Goal: Navigation & Orientation: Find specific page/section

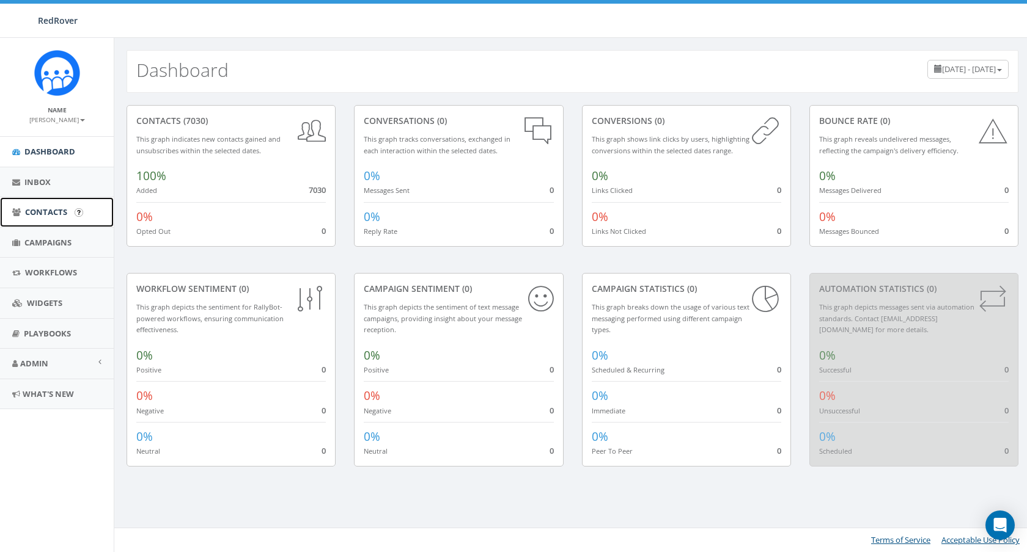
click at [50, 217] on span "Contacts" at bounding box center [46, 212] width 42 height 11
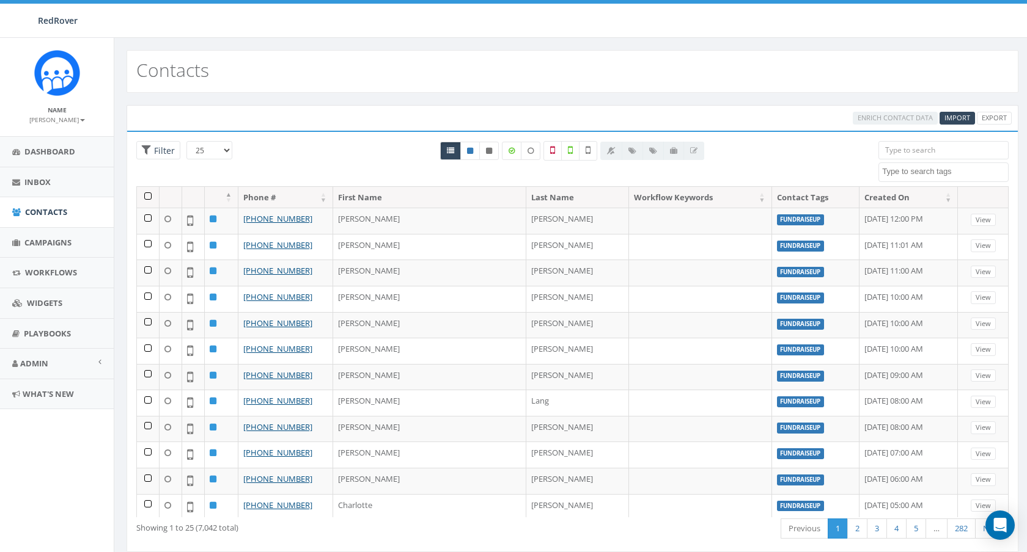
click at [917, 175] on textarea "Search" at bounding box center [945, 171] width 126 height 11
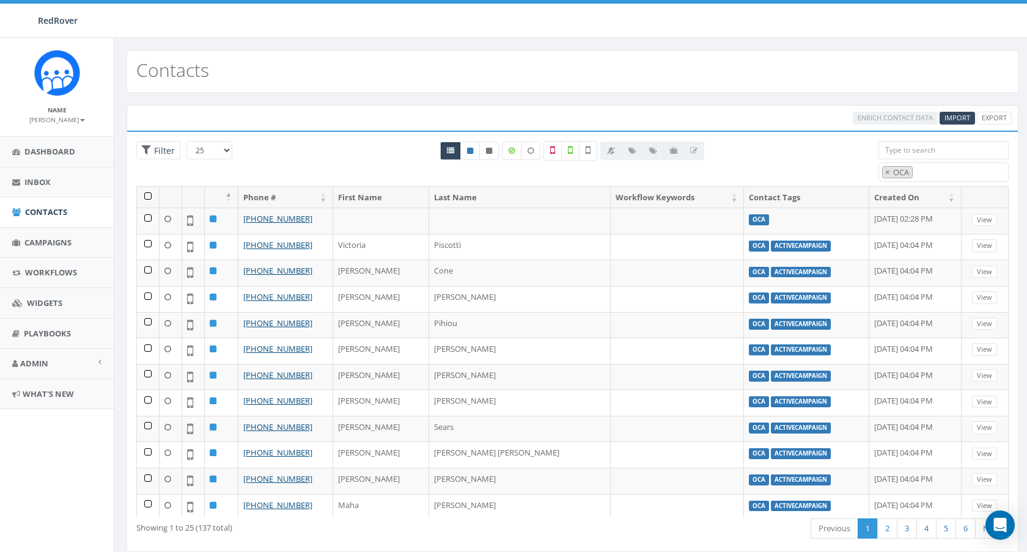
click at [730, 78] on div "Contacts" at bounding box center [573, 71] width 892 height 43
click at [978, 537] on link "Next" at bounding box center [992, 529] width 34 height 20
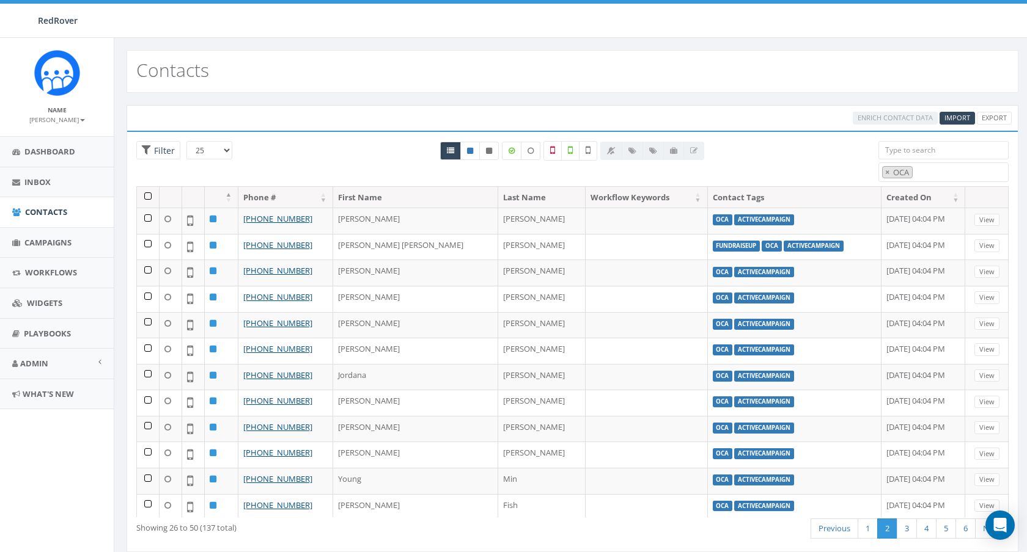
click at [919, 169] on textarea "Search" at bounding box center [919, 172] width 6 height 11
select select "FundraiseUp"
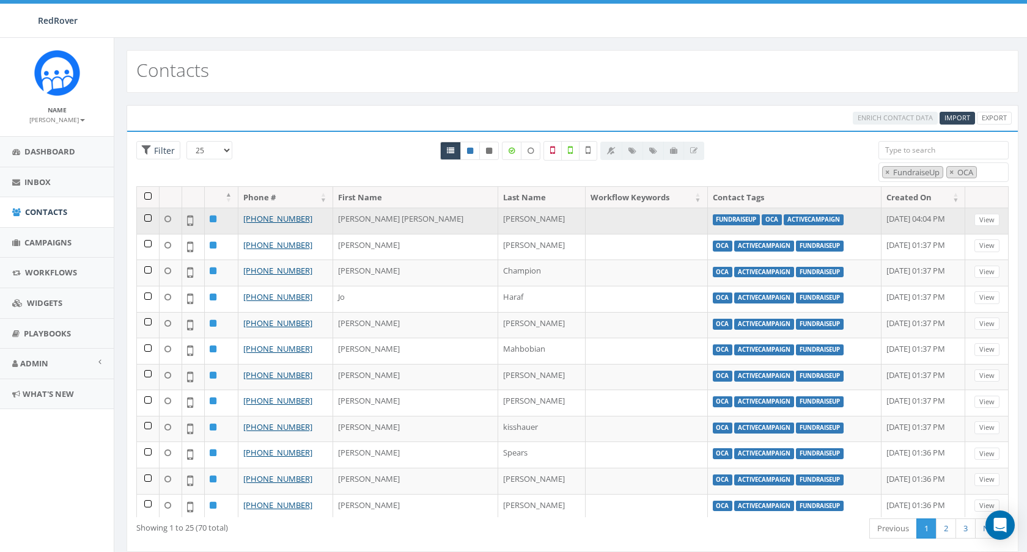
click at [147, 218] on td at bounding box center [148, 221] width 23 height 26
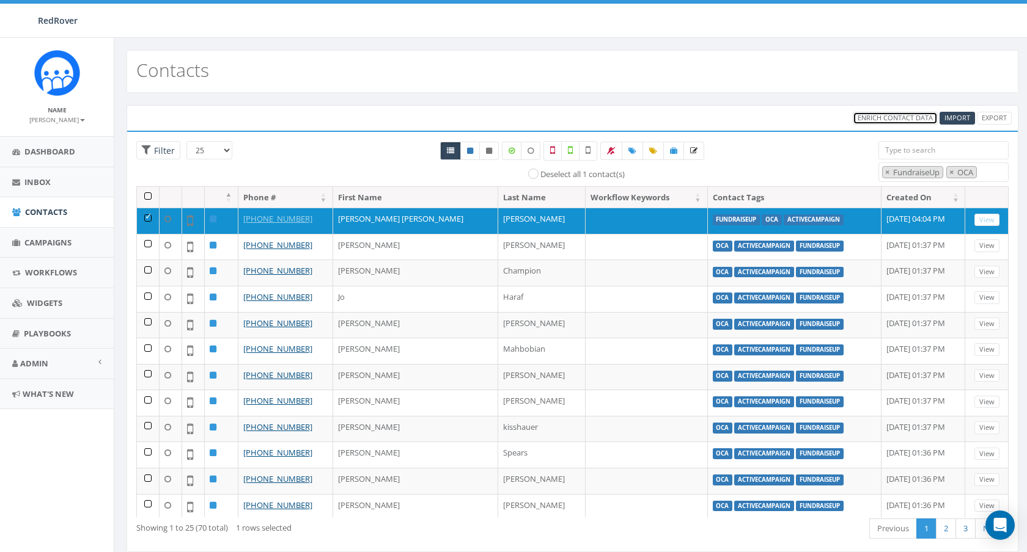
click at [900, 116] on span "Enrich Contact Data" at bounding box center [894, 117] width 75 height 9
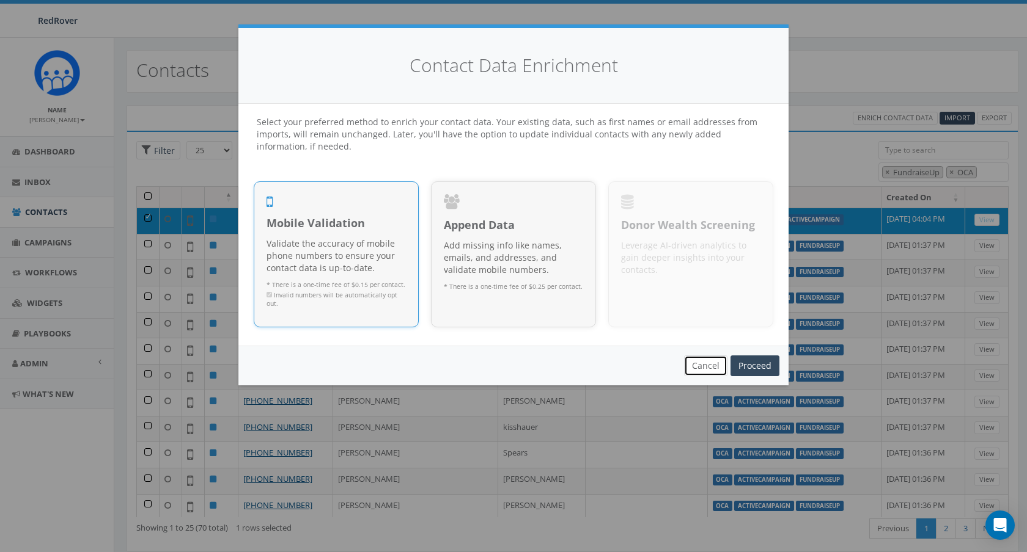
click at [695, 362] on button "Cancel" at bounding box center [705, 366] width 43 height 21
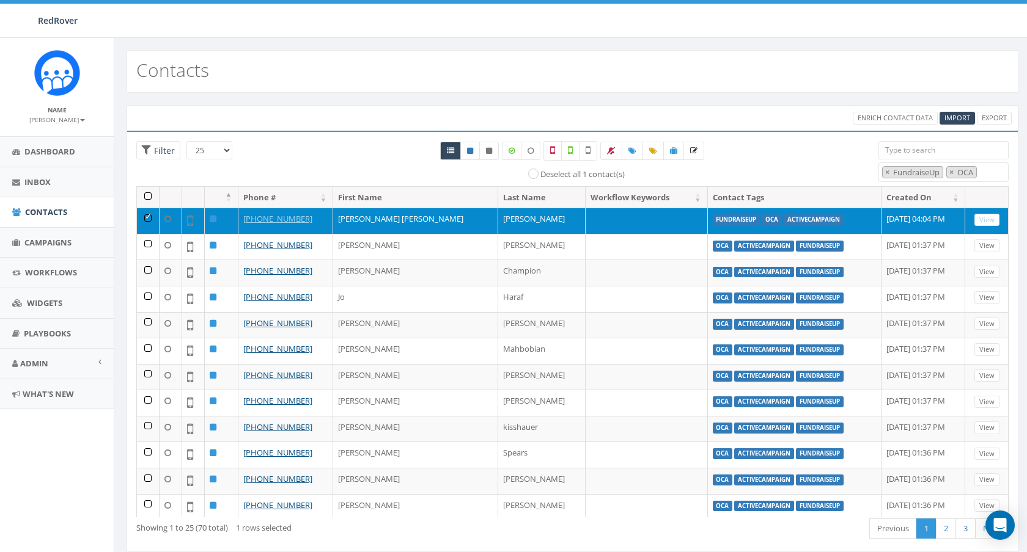
click at [148, 218] on td at bounding box center [148, 221] width 23 height 26
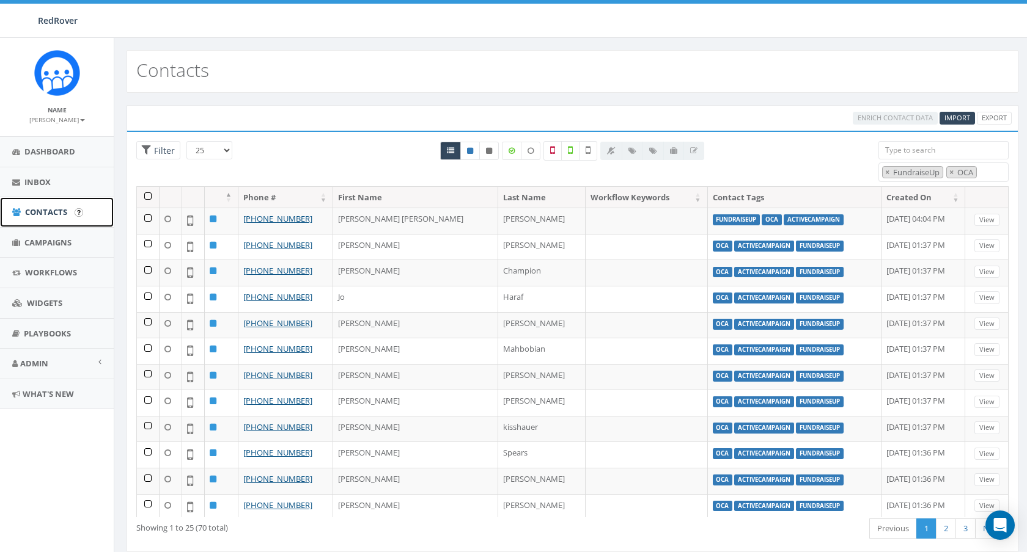
click at [52, 208] on span "Contacts" at bounding box center [46, 212] width 42 height 11
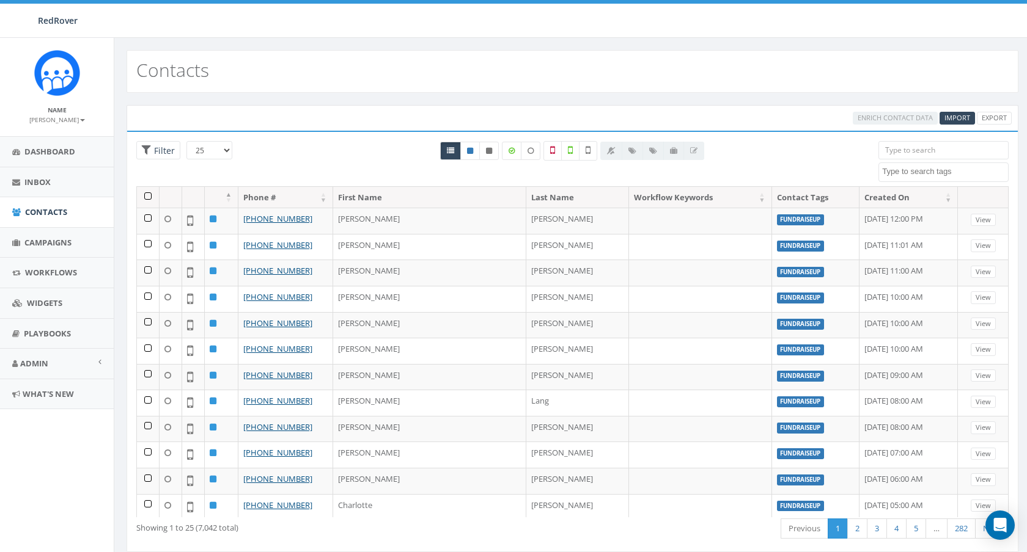
select select
click at [874, 534] on link "3" at bounding box center [877, 529] width 20 height 20
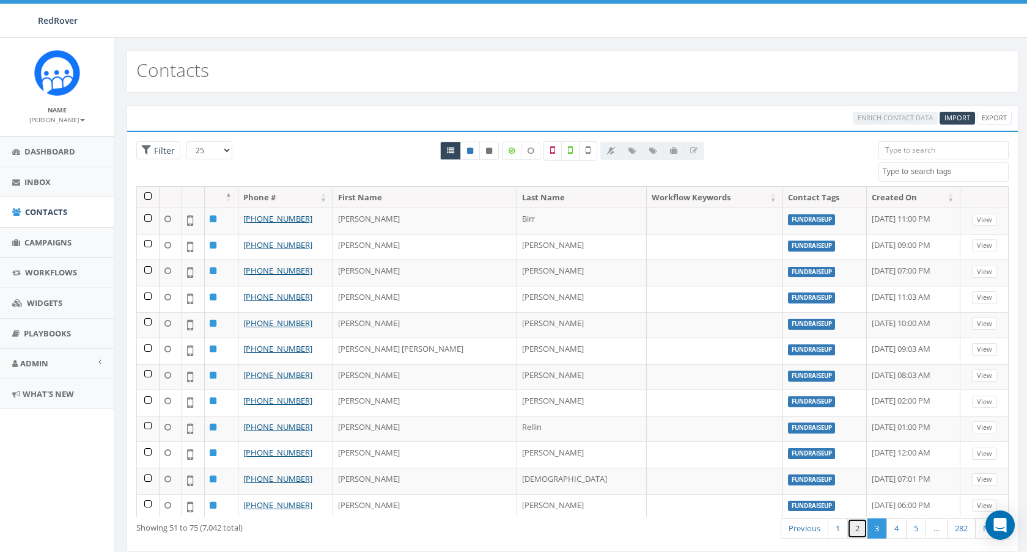
click at [859, 531] on link "2" at bounding box center [857, 529] width 20 height 20
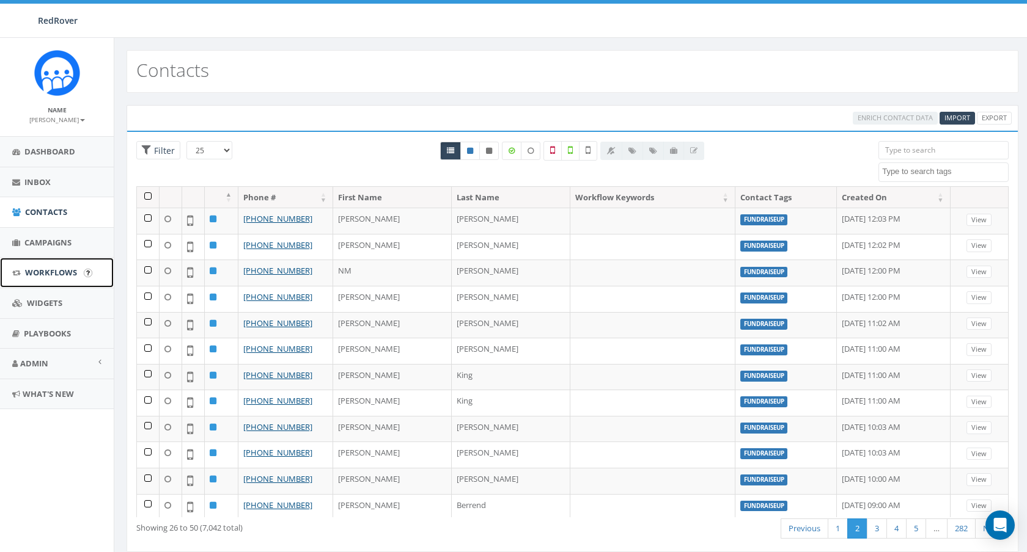
click at [51, 277] on span "Workflows" at bounding box center [51, 272] width 52 height 11
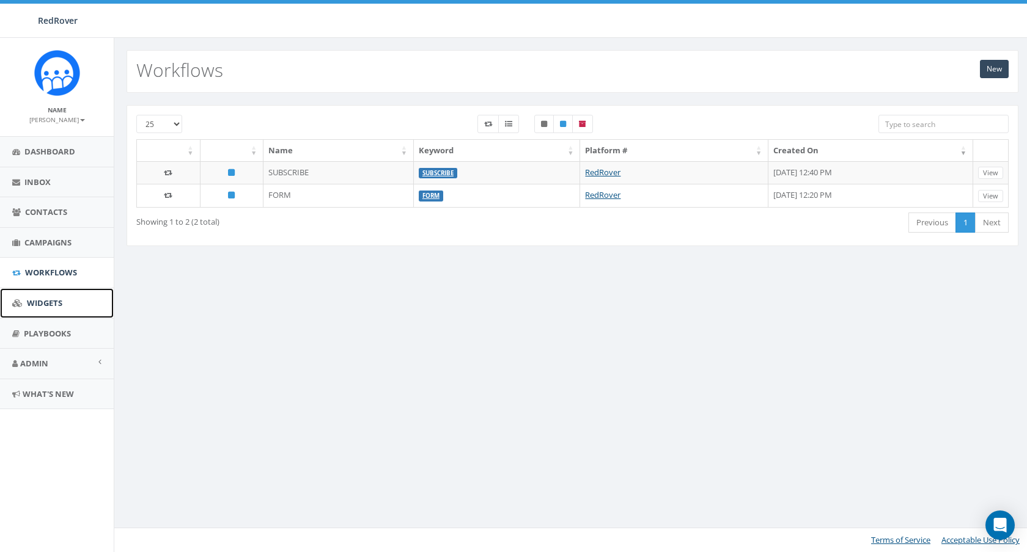
click at [45, 301] on span "Widgets" at bounding box center [44, 303] width 35 height 11
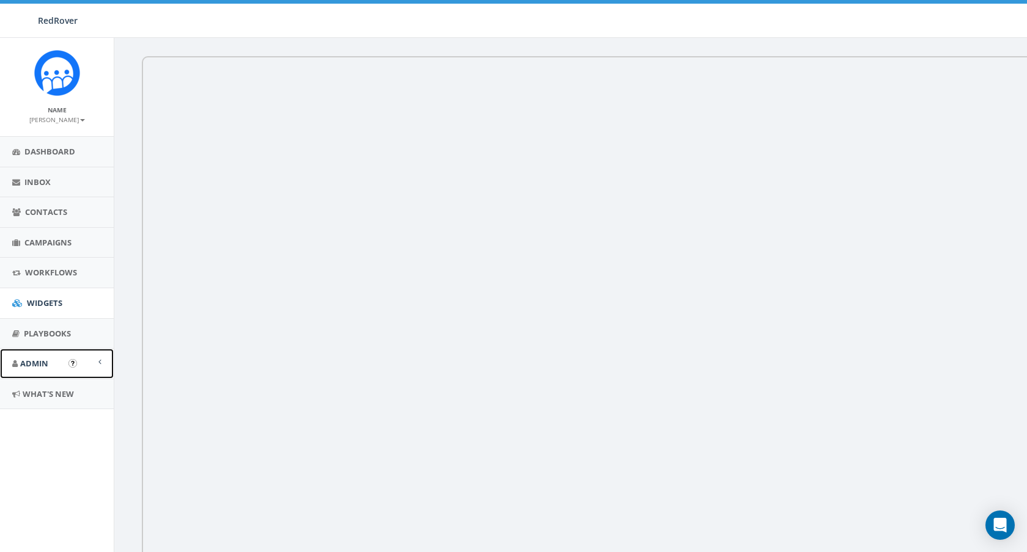
click at [39, 359] on span "Admin" at bounding box center [34, 363] width 28 height 11
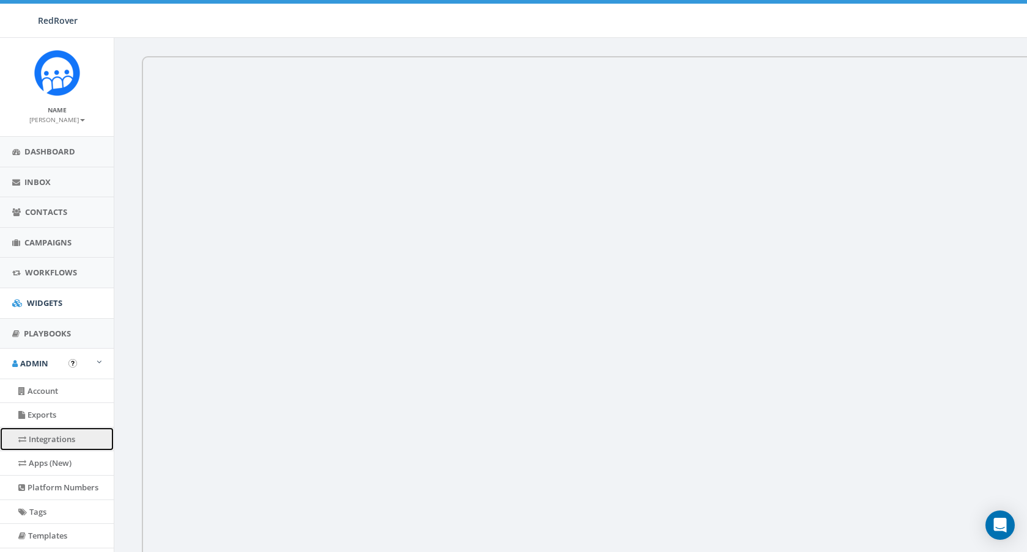
click at [31, 444] on link "Integrations" at bounding box center [57, 440] width 114 height 24
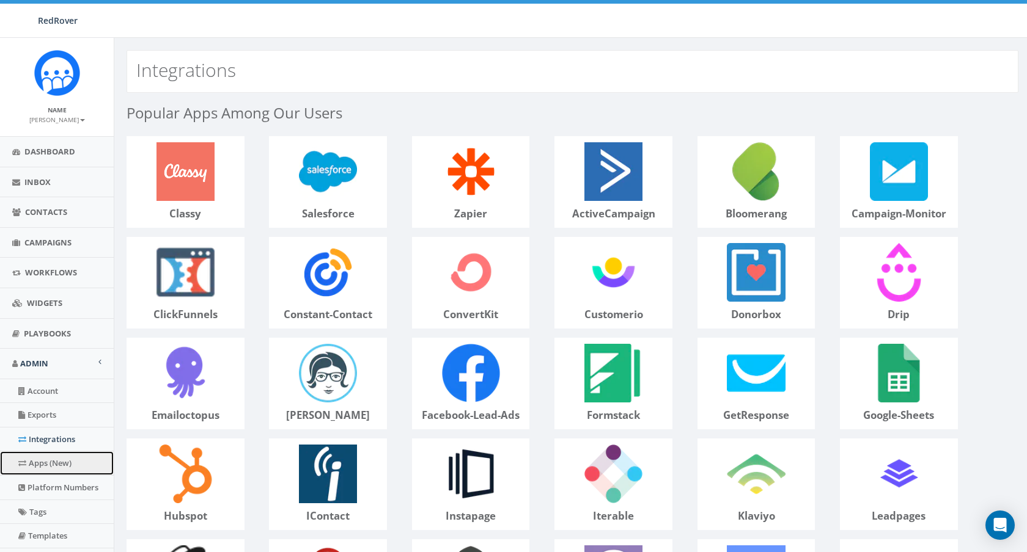
click at [35, 472] on link "Apps (New)" at bounding box center [57, 464] width 114 height 24
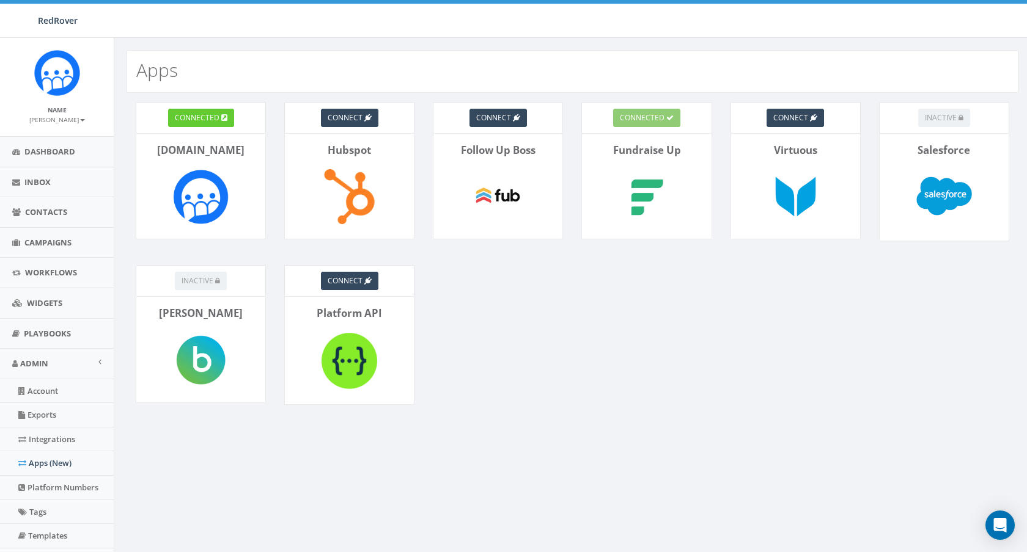
click at [652, 187] on img at bounding box center [647, 197] width 67 height 67
